Goal: Navigation & Orientation: Find specific page/section

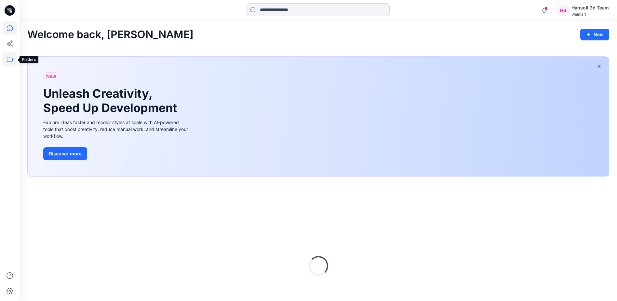
click at [13, 59] on icon at bounding box center [10, 59] width 14 height 14
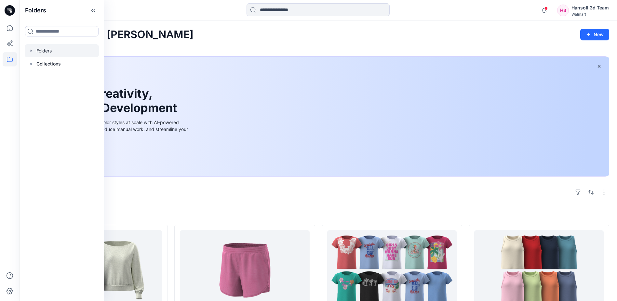
click at [45, 50] on div at bounding box center [62, 50] width 74 height 13
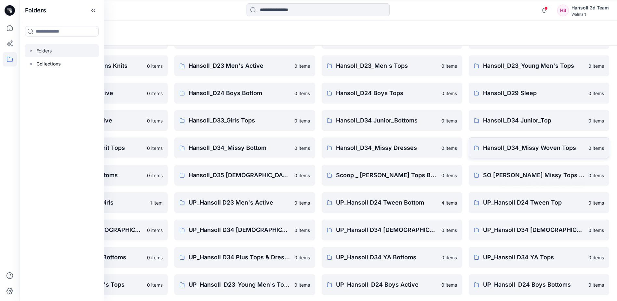
scroll to position [35, 0]
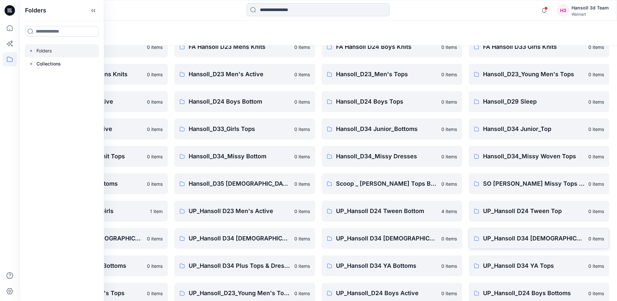
click at [542, 240] on p "UP_Hansoll D34 [DEMOGRAPHIC_DATA] Knit Tops" at bounding box center [533, 238] width 101 height 9
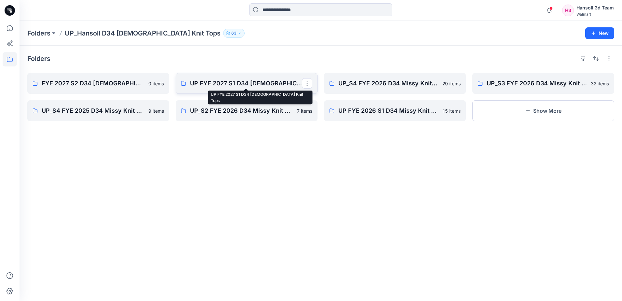
click at [244, 84] on p "UP FYE 2027 S1 D34 [DEMOGRAPHIC_DATA] Knit Tops" at bounding box center [246, 83] width 112 height 9
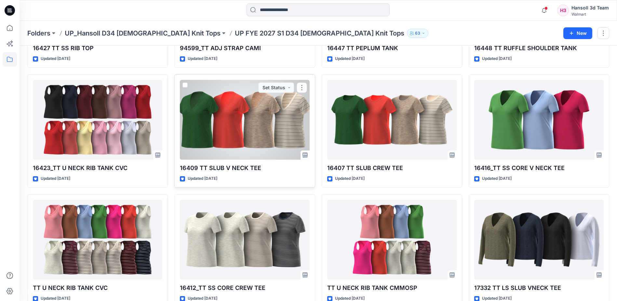
scroll to position [124, 0]
